Goal: Register for event/course

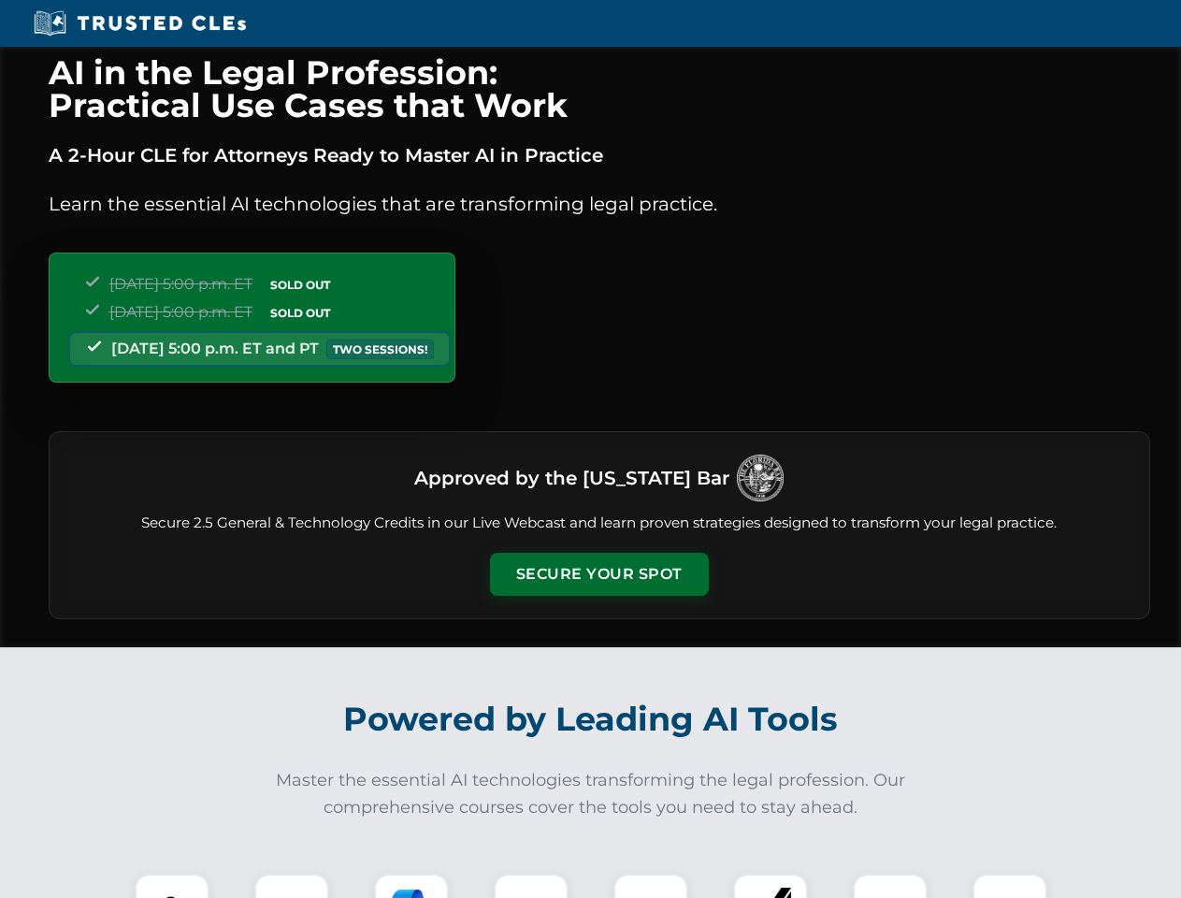
click at [598, 574] on button "Secure Your Spot" at bounding box center [599, 574] width 219 height 43
click at [172, 885] on img at bounding box center [172, 911] width 54 height 54
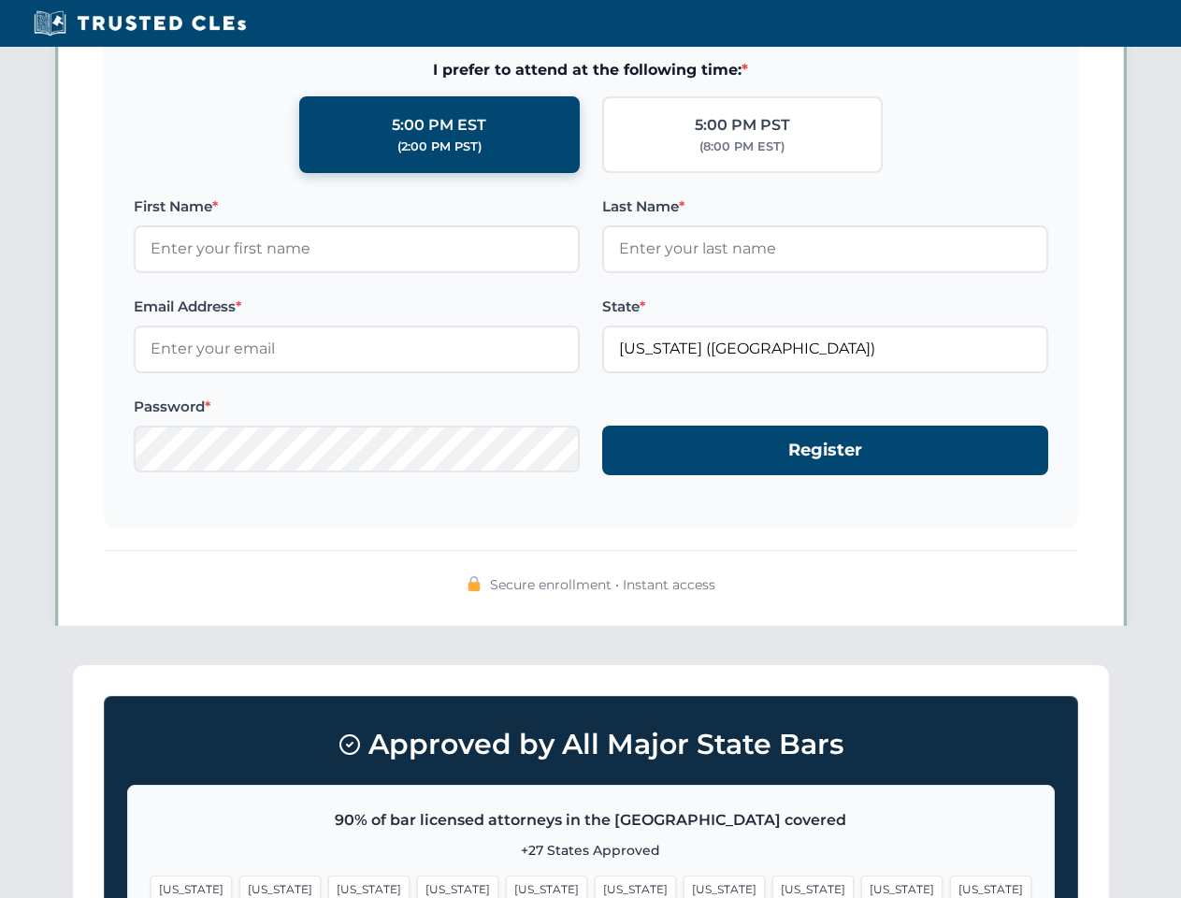
click at [684, 885] on span "[US_STATE]" at bounding box center [724, 888] width 81 height 27
click at [861, 885] on span "[US_STATE]" at bounding box center [901, 888] width 81 height 27
